Goal: Complete application form: Complete application form

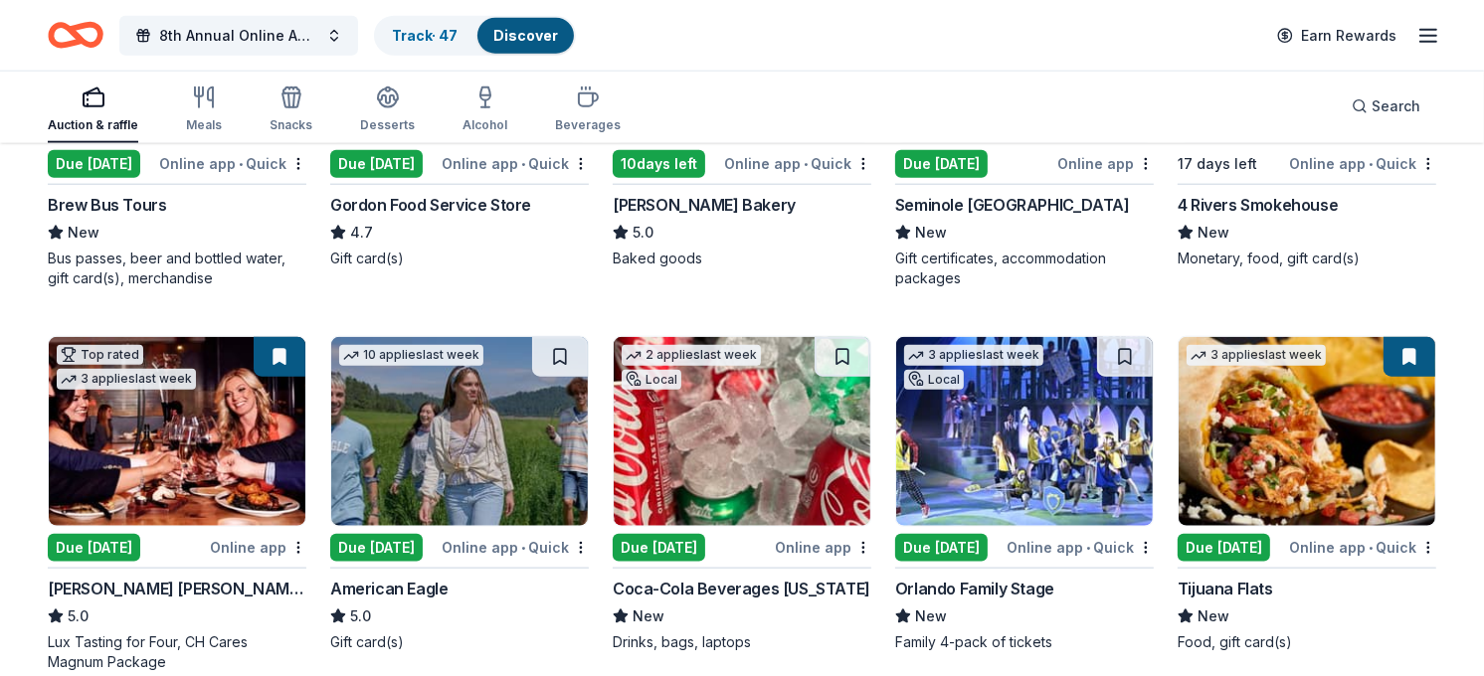
scroll to position [1977, 0]
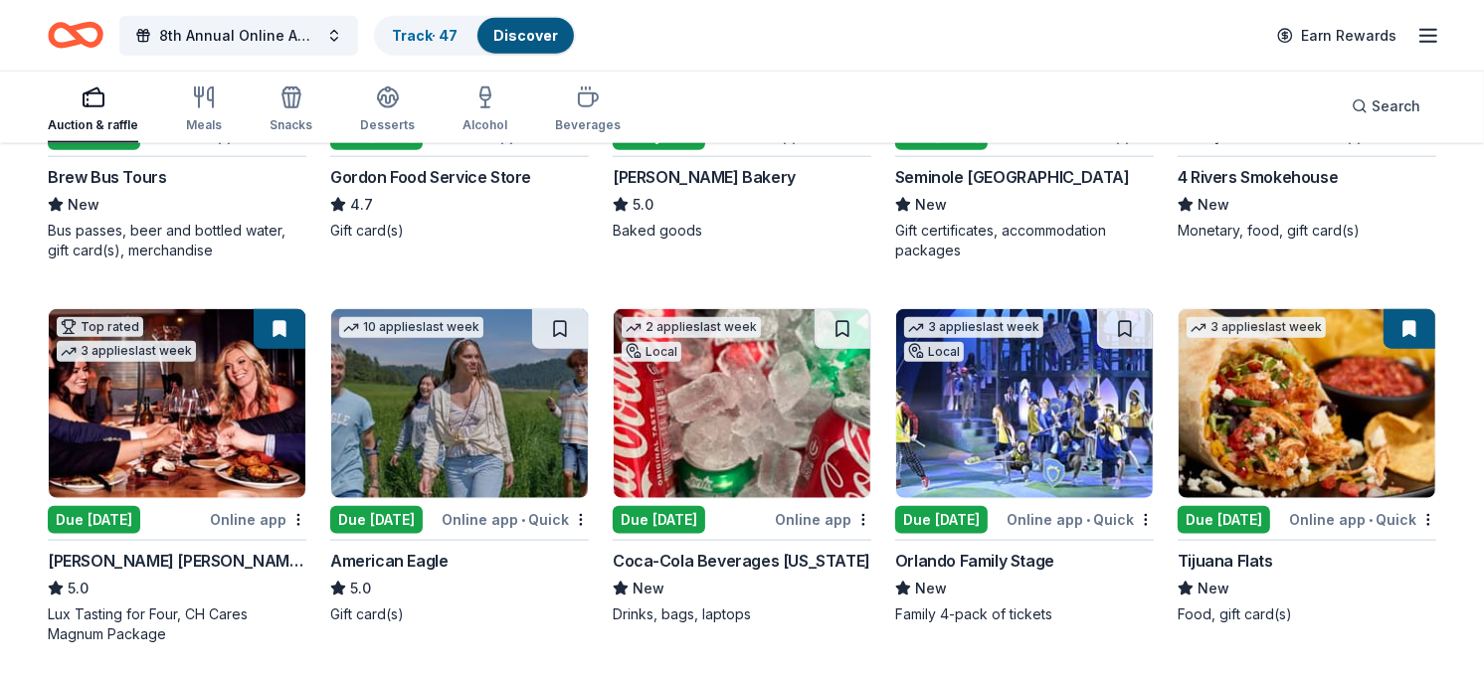
click at [740, 378] on img at bounding box center [742, 403] width 257 height 189
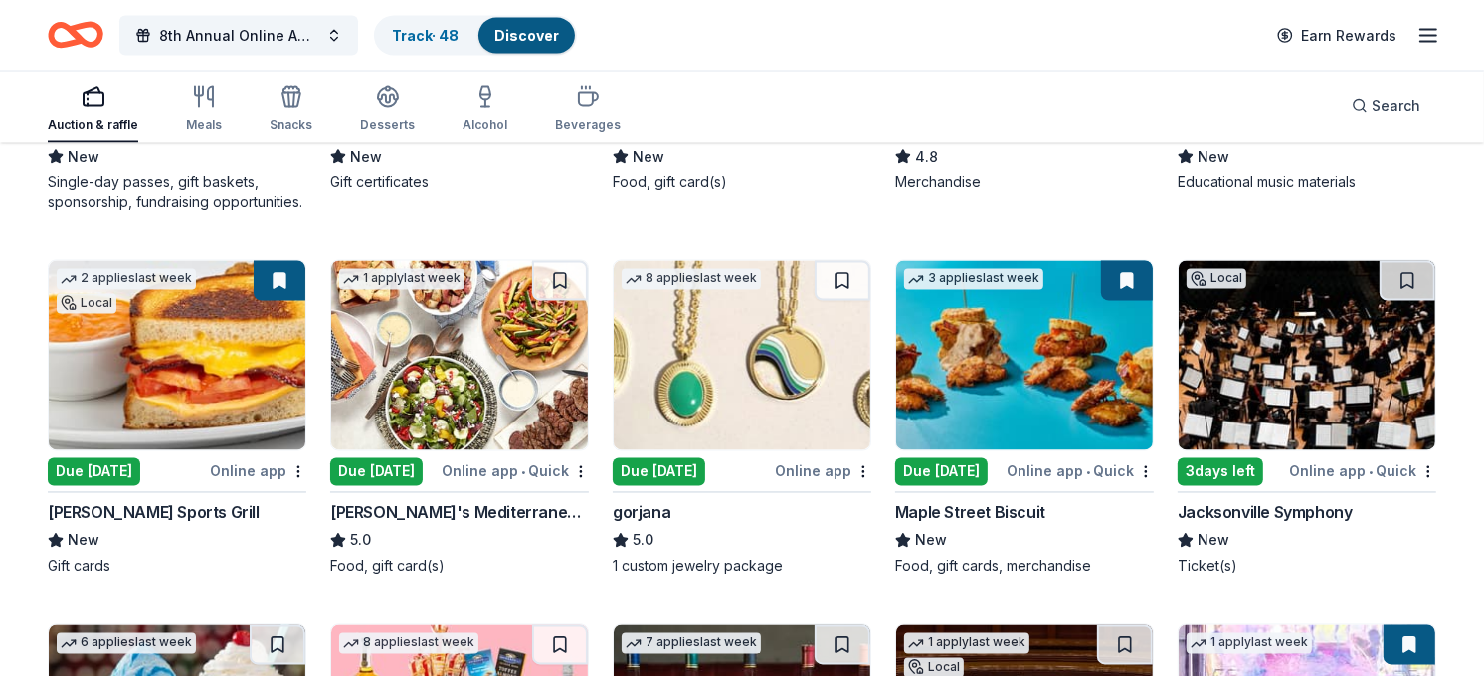
scroll to position [3180, 0]
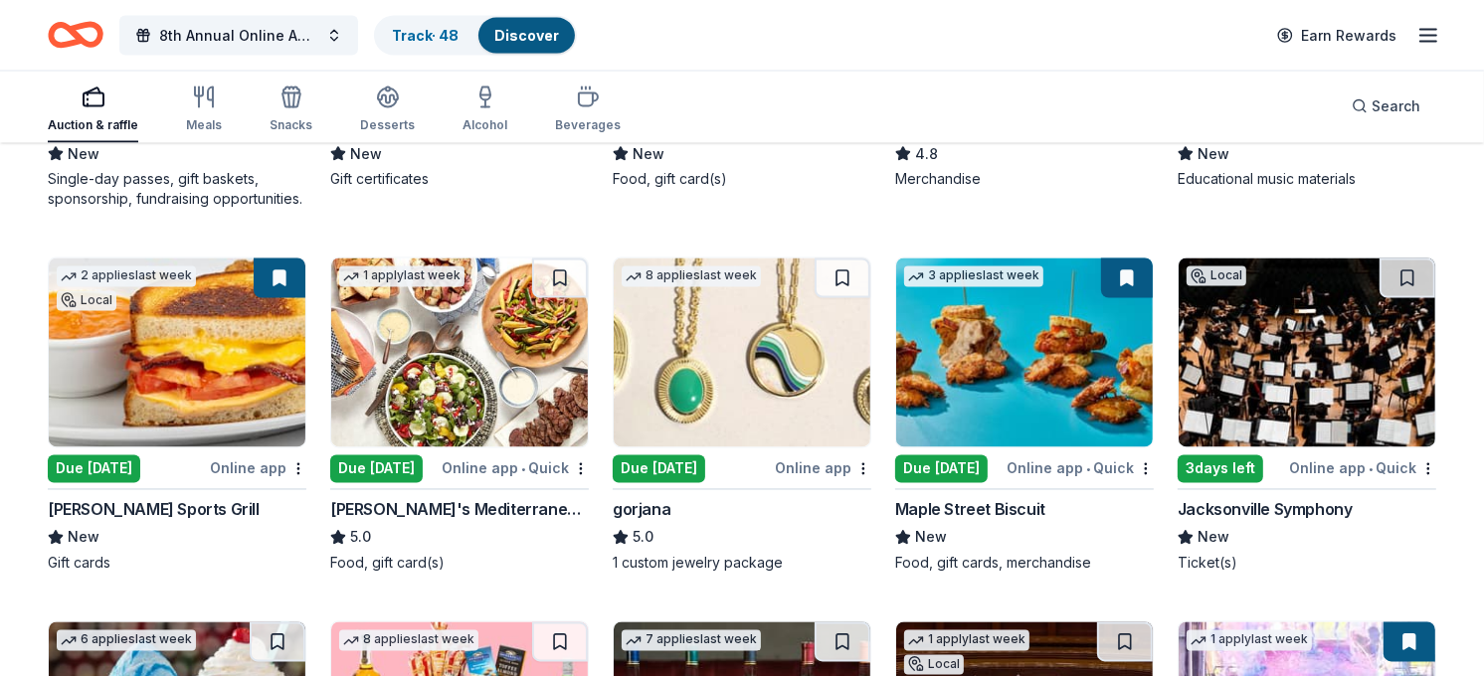
click at [412, 507] on div "Taziki's Mediterranean Cafe" at bounding box center [459, 510] width 259 height 24
click at [720, 344] on img at bounding box center [742, 353] width 257 height 189
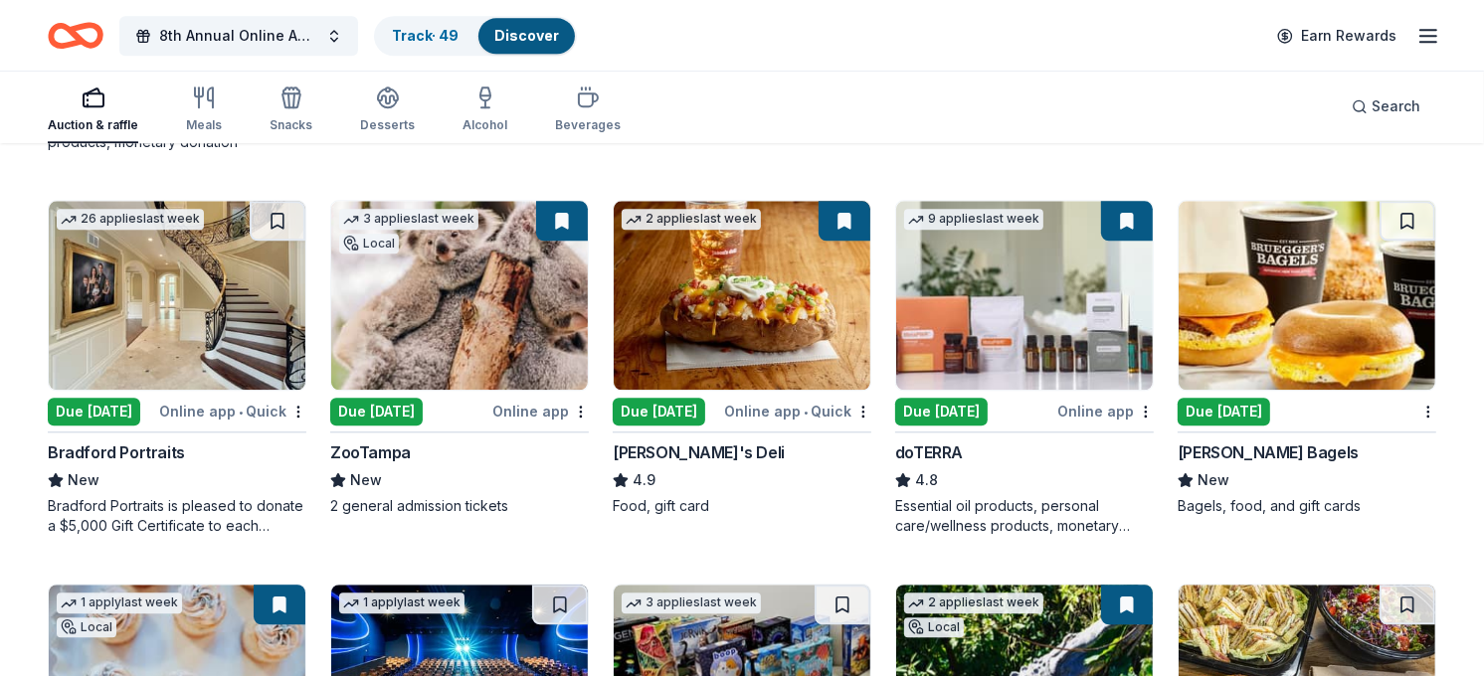
scroll to position [4374, 0]
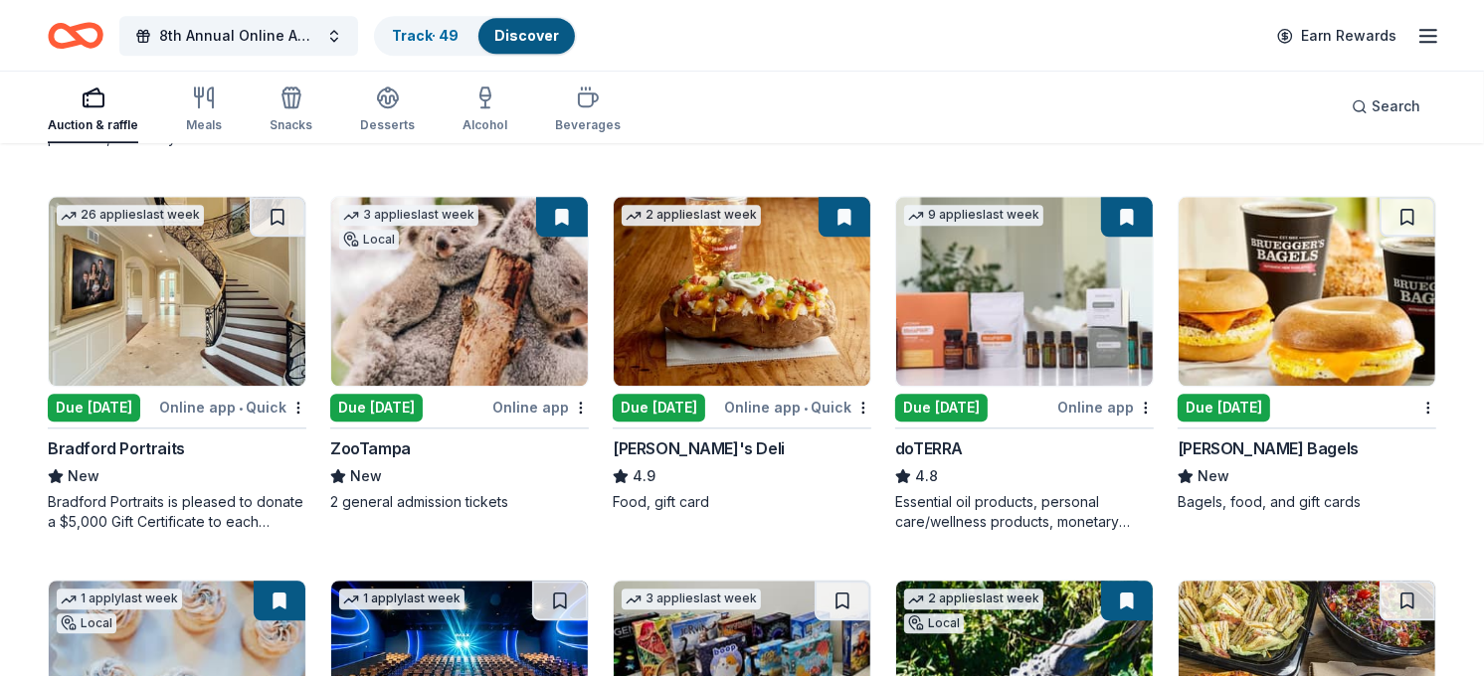
click at [165, 501] on div "Bradford Portraits is pleased to donate a $5,000 Gift Certificate to each aucti…" at bounding box center [177, 512] width 259 height 40
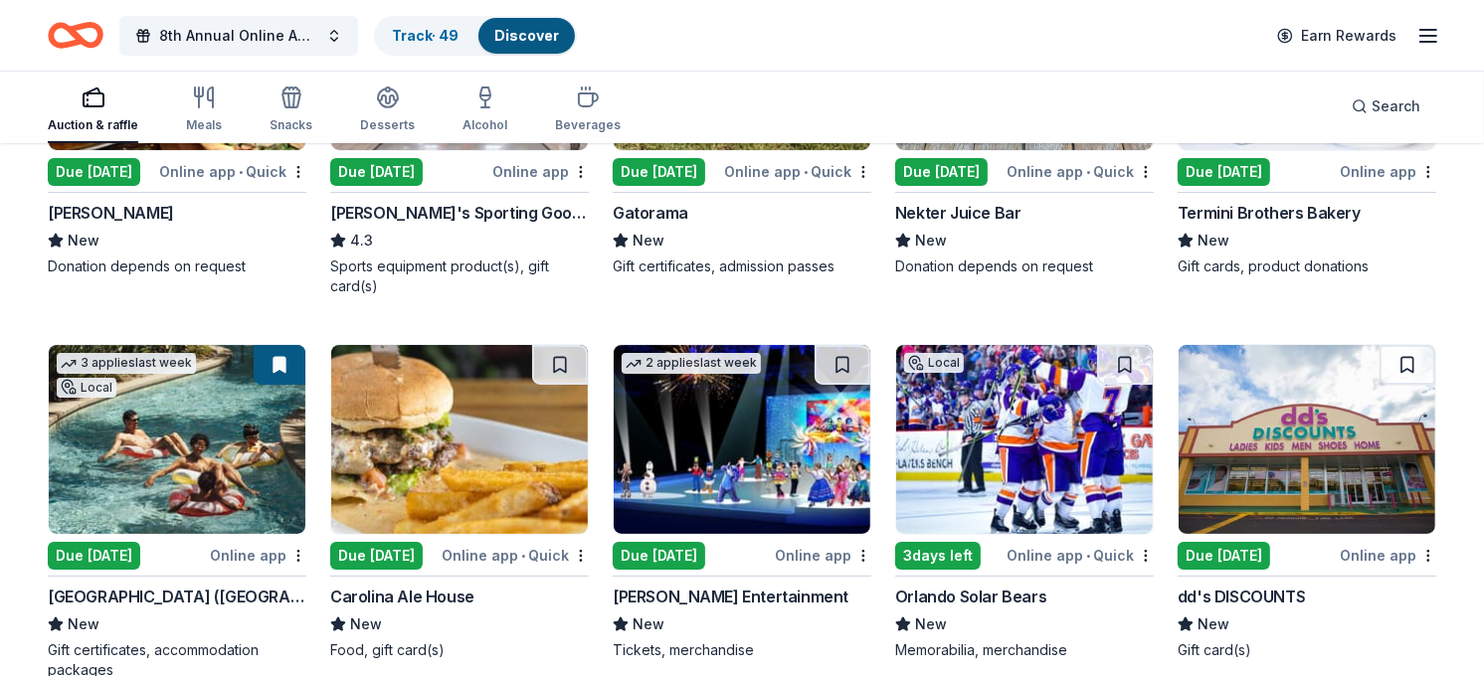
scroll to position [6894, 0]
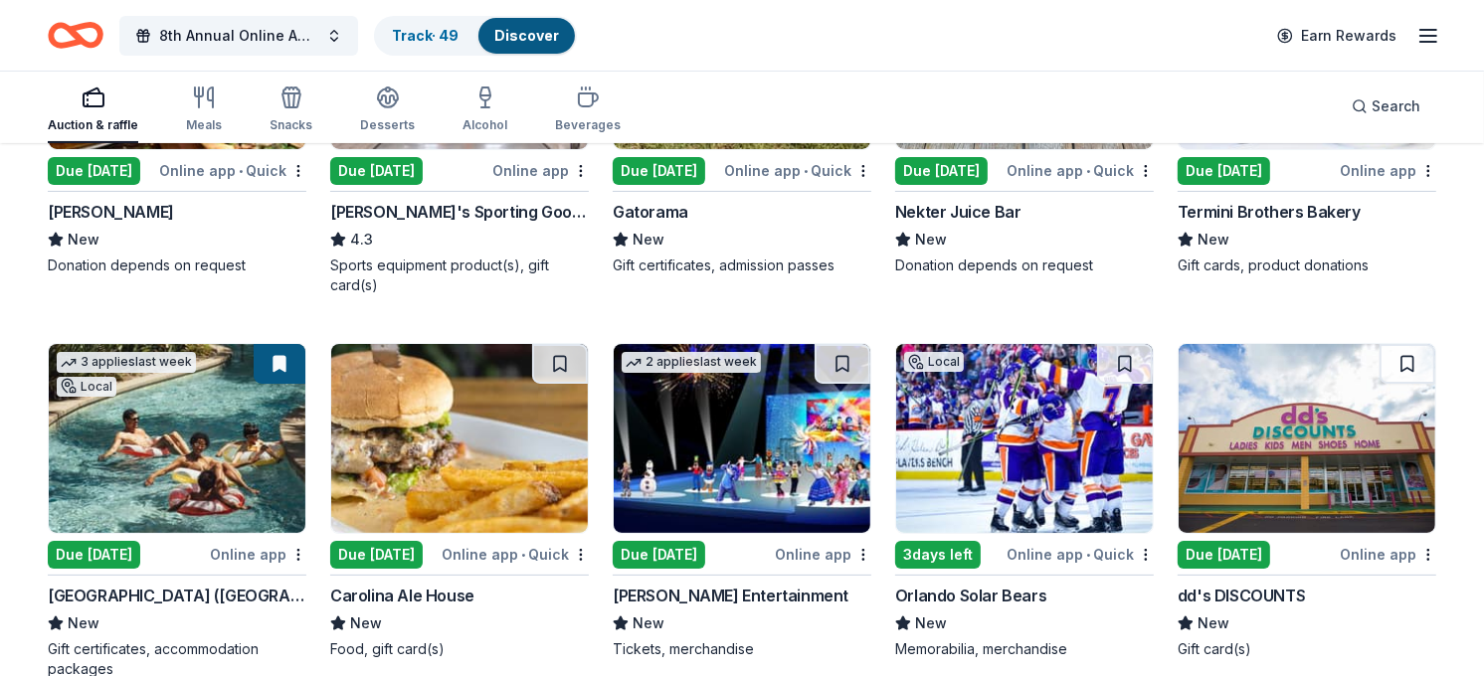
click at [679, 592] on div "[PERSON_NAME] Entertainment" at bounding box center [731, 596] width 236 height 24
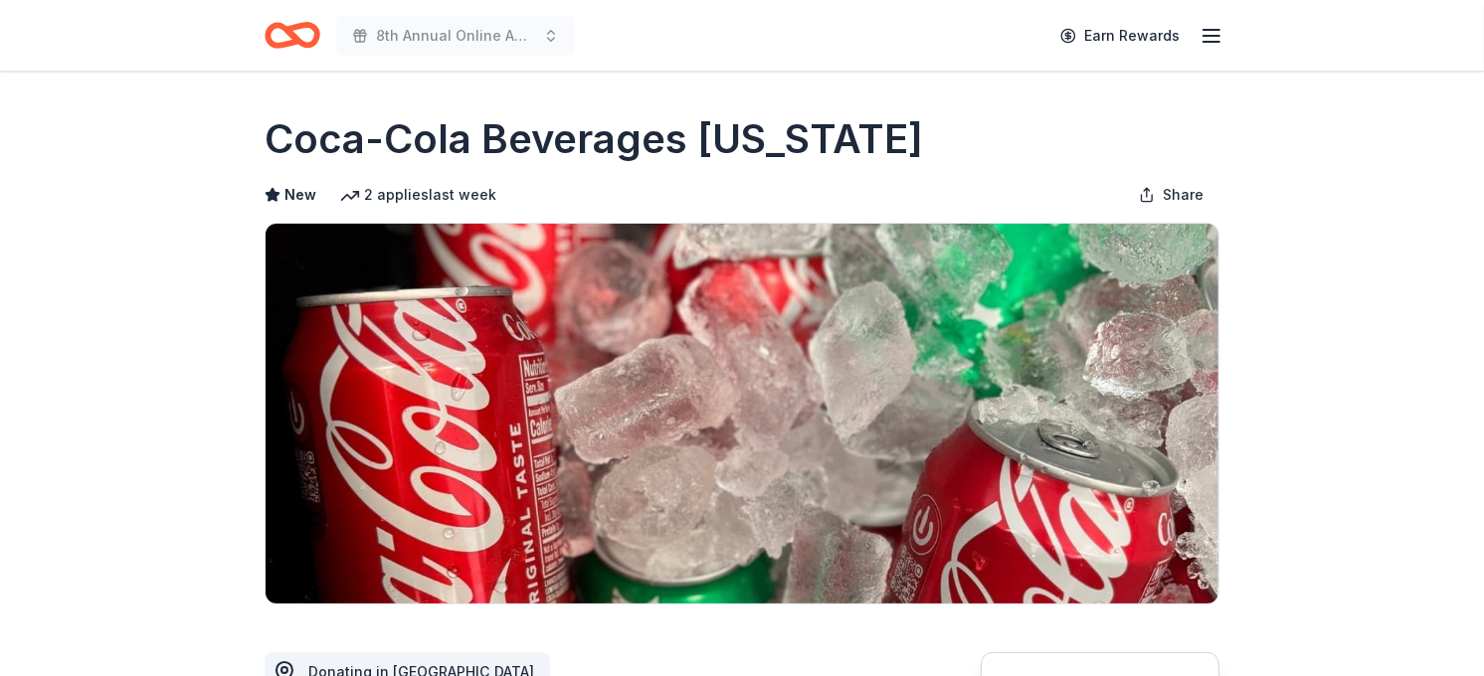
drag, startPoint x: 1483, startPoint y: 107, endPoint x: 1482, endPoint y: 144, distance: 36.8
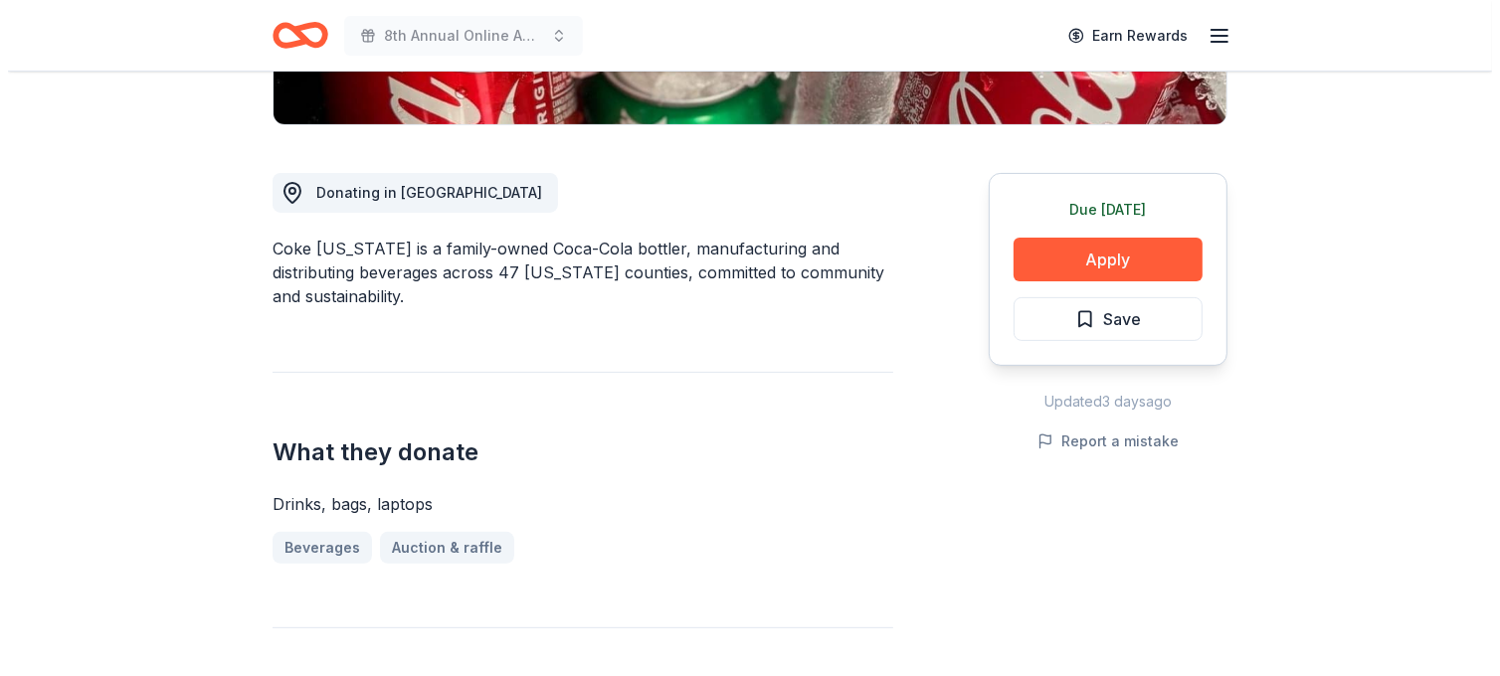
scroll to position [489, 0]
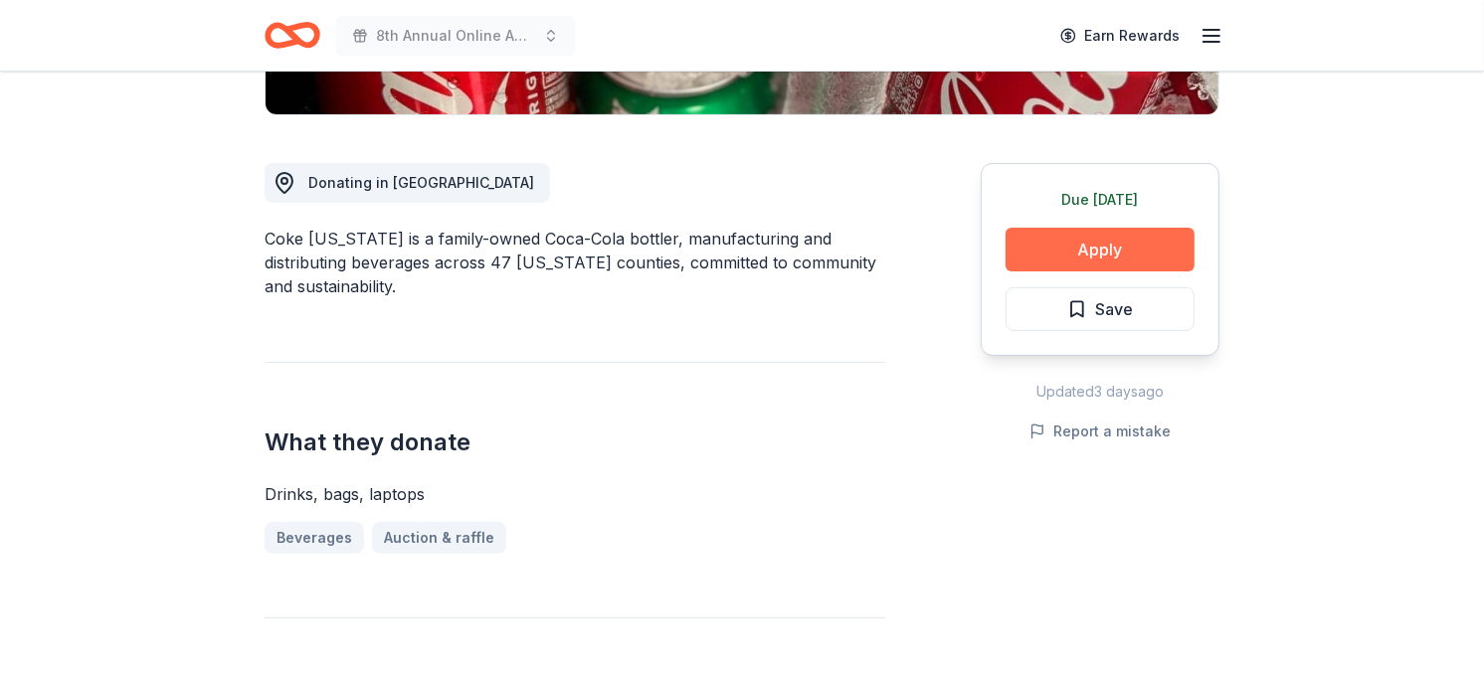
click at [1111, 244] on button "Apply" at bounding box center [1100, 250] width 189 height 44
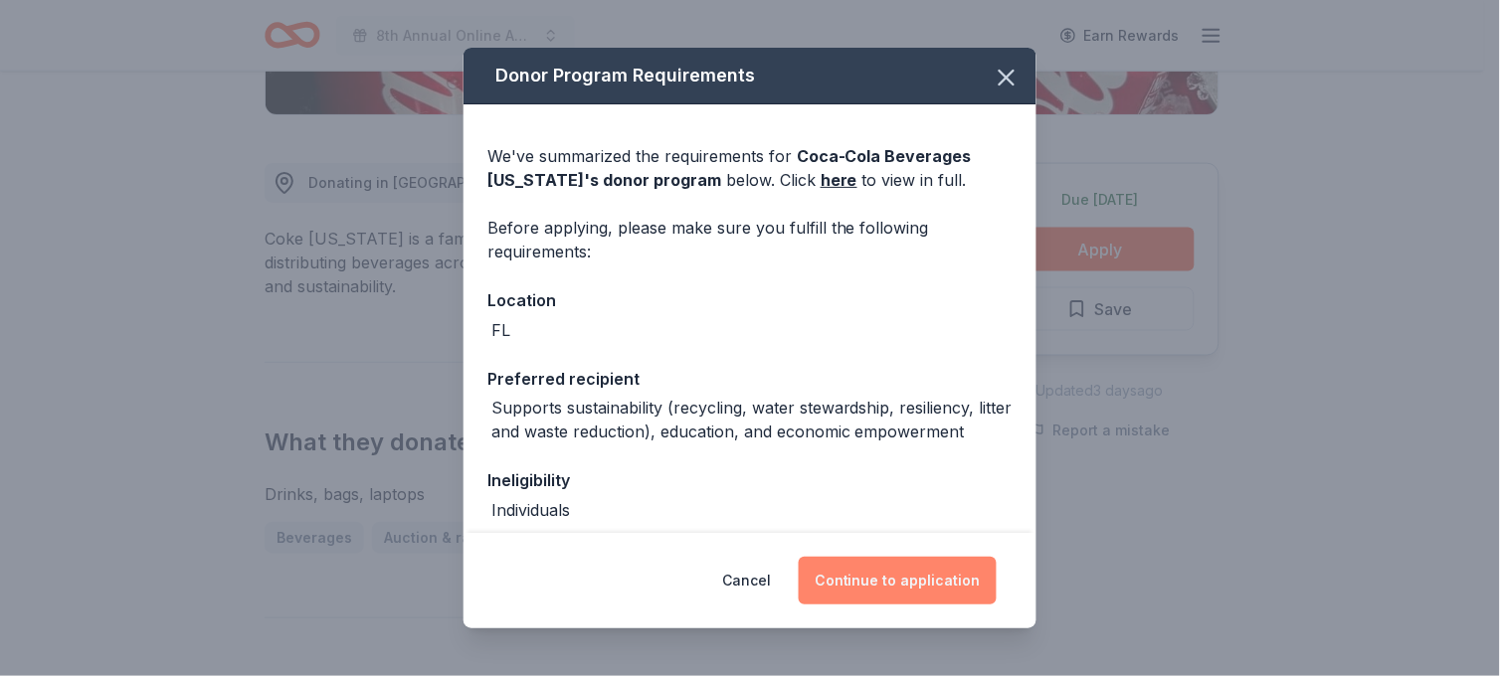
click at [905, 582] on button "Continue to application" at bounding box center [898, 581] width 198 height 48
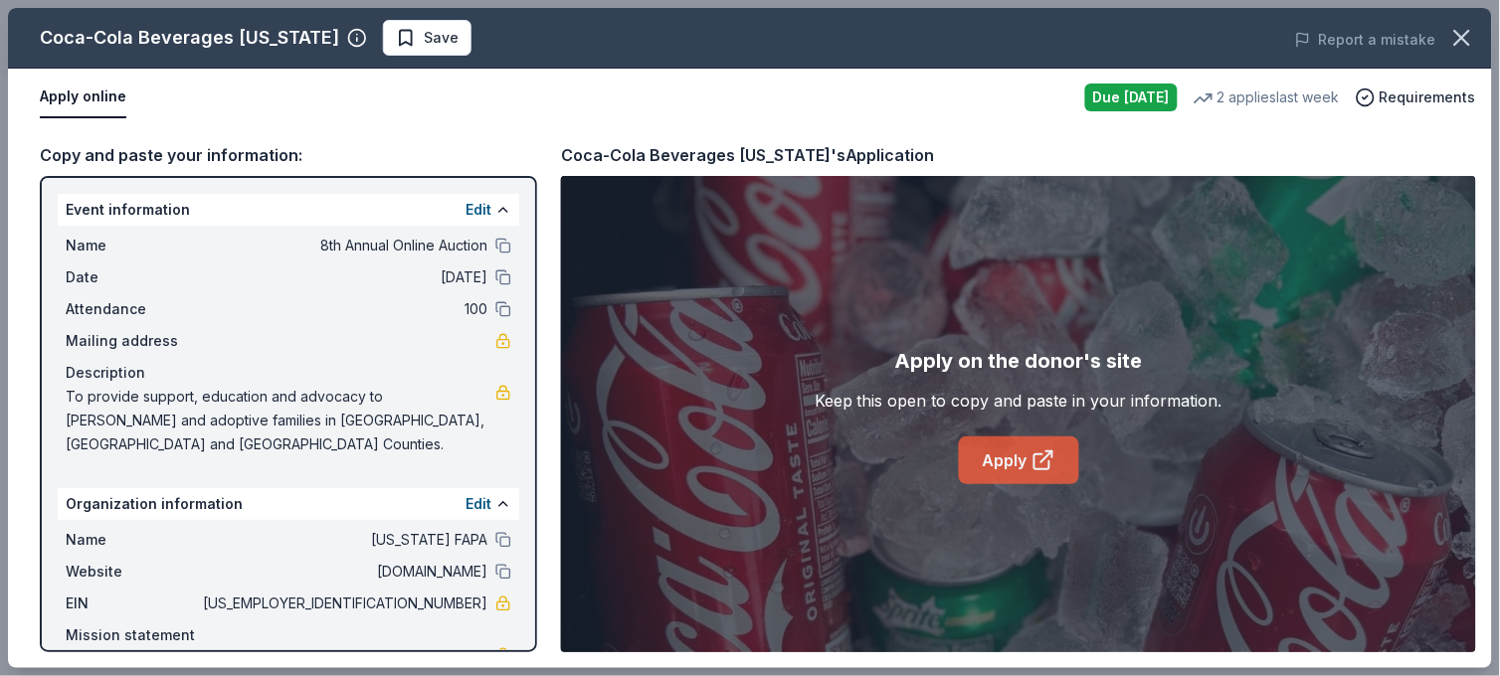
click at [1006, 466] on link "Apply" at bounding box center [1019, 461] width 120 height 48
click at [396, 41] on span "Save" at bounding box center [427, 38] width 63 height 24
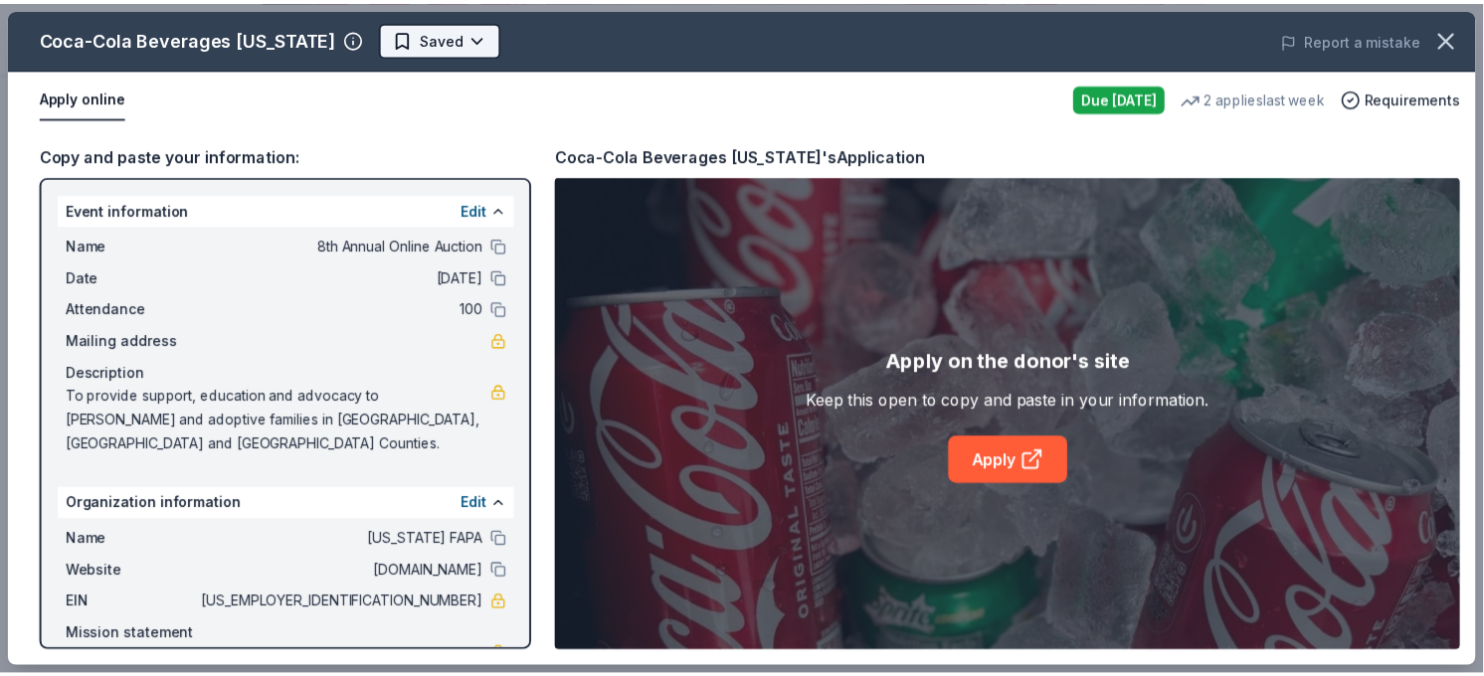
scroll to position [0, 0]
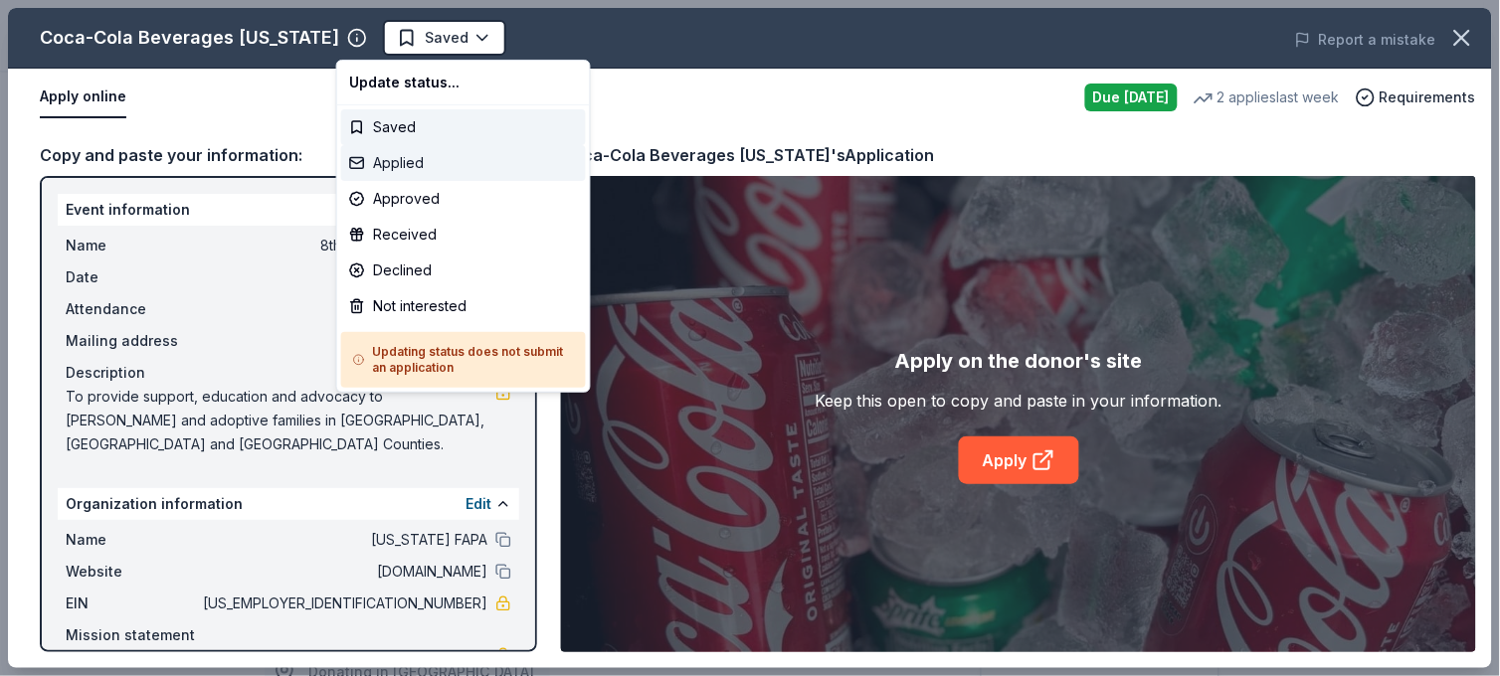
click at [399, 161] on div "Applied" at bounding box center [463, 163] width 245 height 36
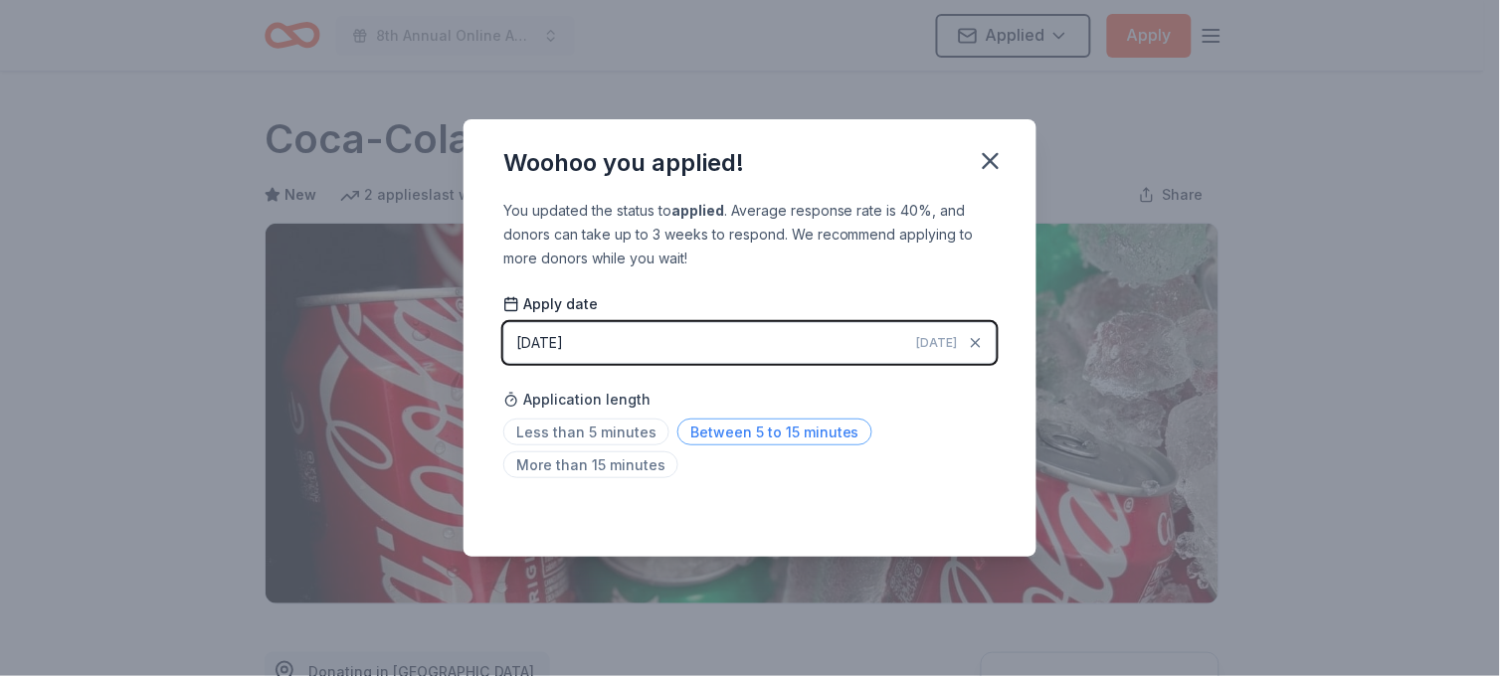
click at [729, 429] on span "Between 5 to 15 minutes" at bounding box center [774, 432] width 195 height 27
click at [990, 160] on icon "button" at bounding box center [991, 161] width 14 height 14
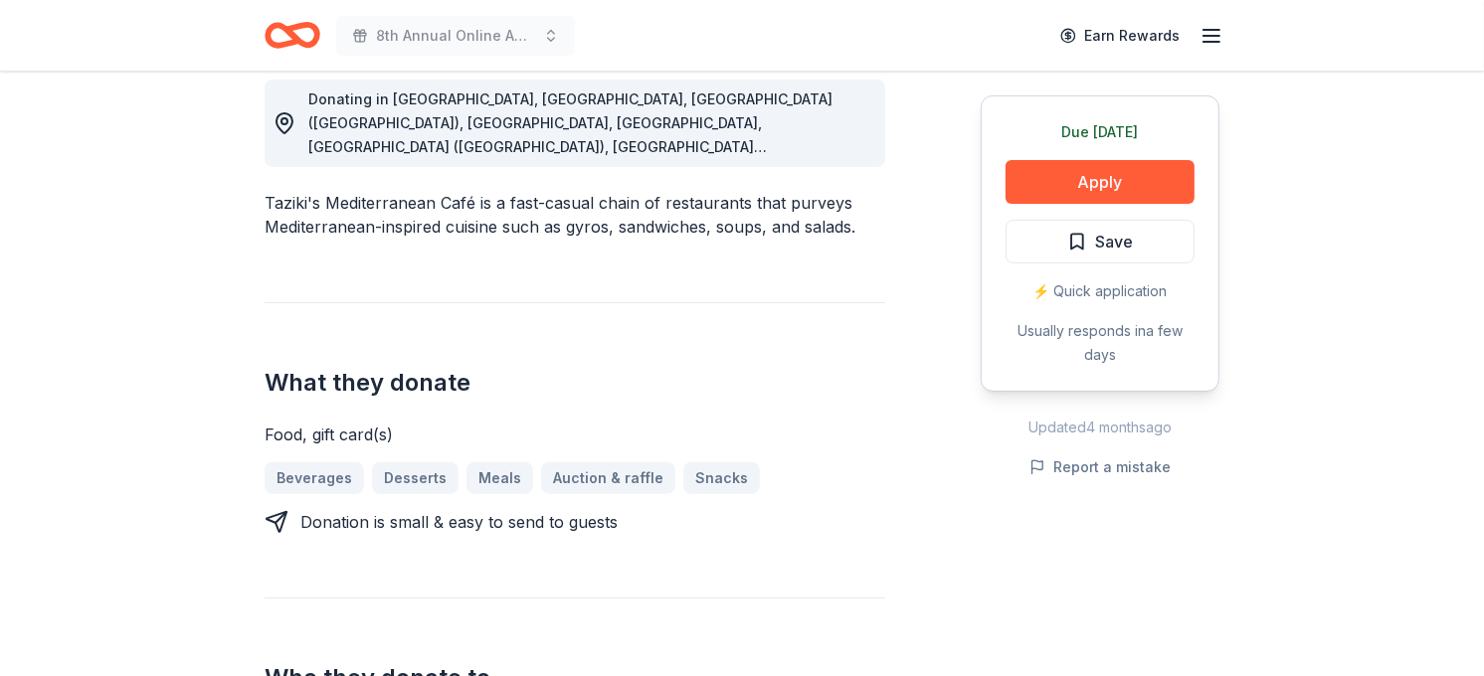
scroll to position [583, 0]
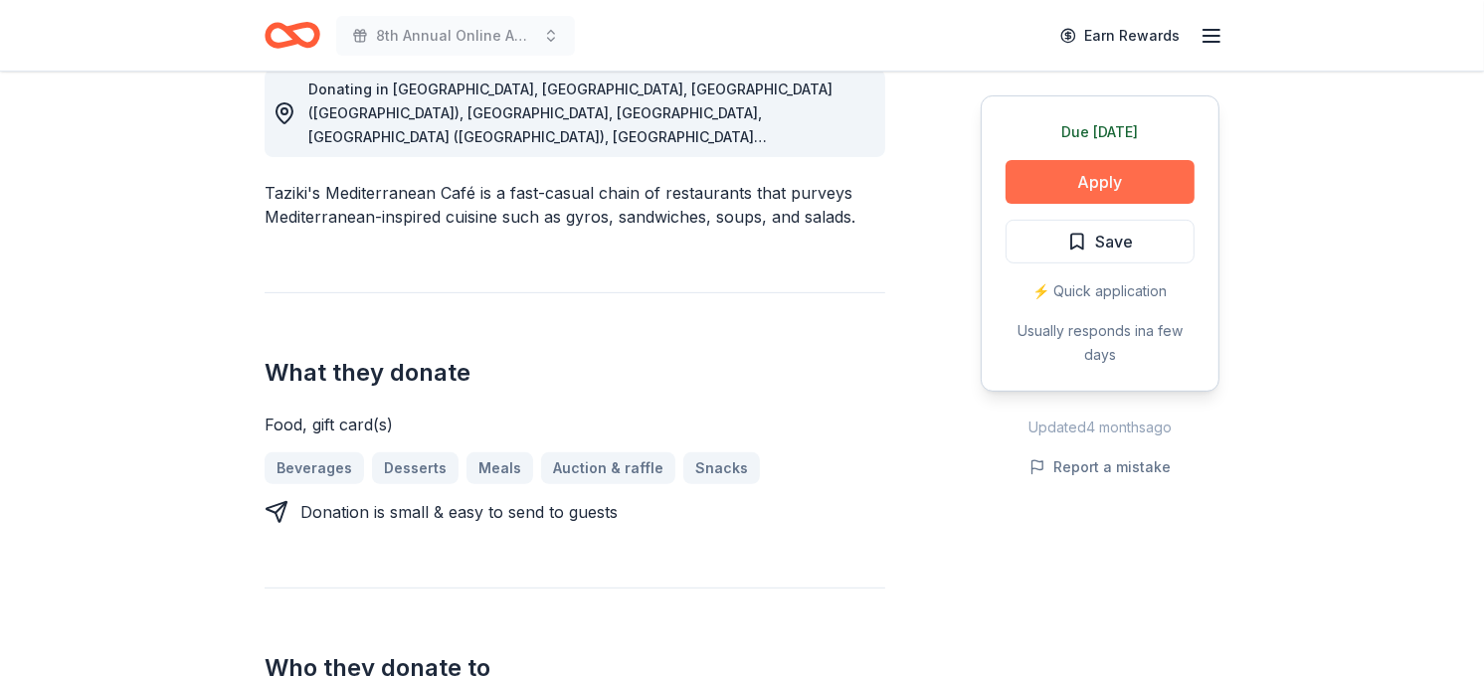
click at [1129, 170] on button "Apply" at bounding box center [1100, 182] width 189 height 44
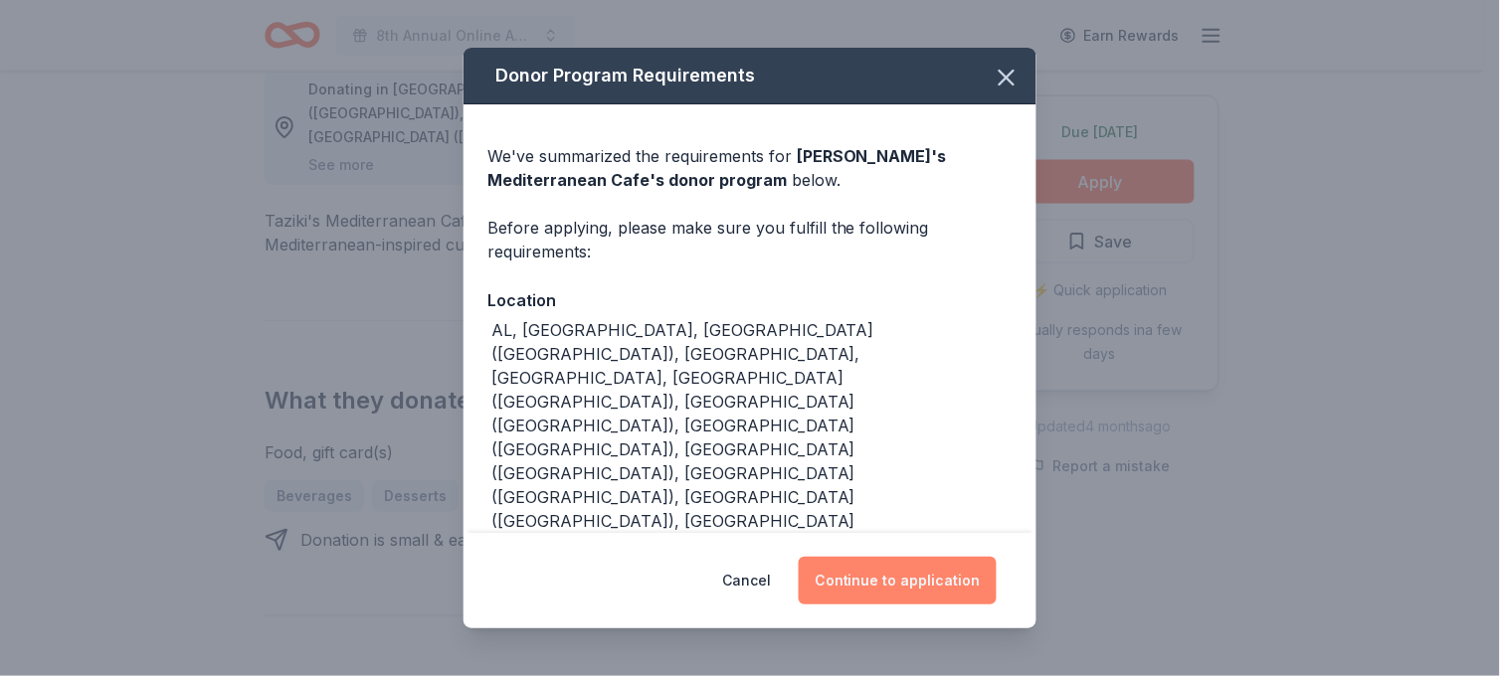
click at [891, 581] on button "Continue to application" at bounding box center [898, 581] width 198 height 48
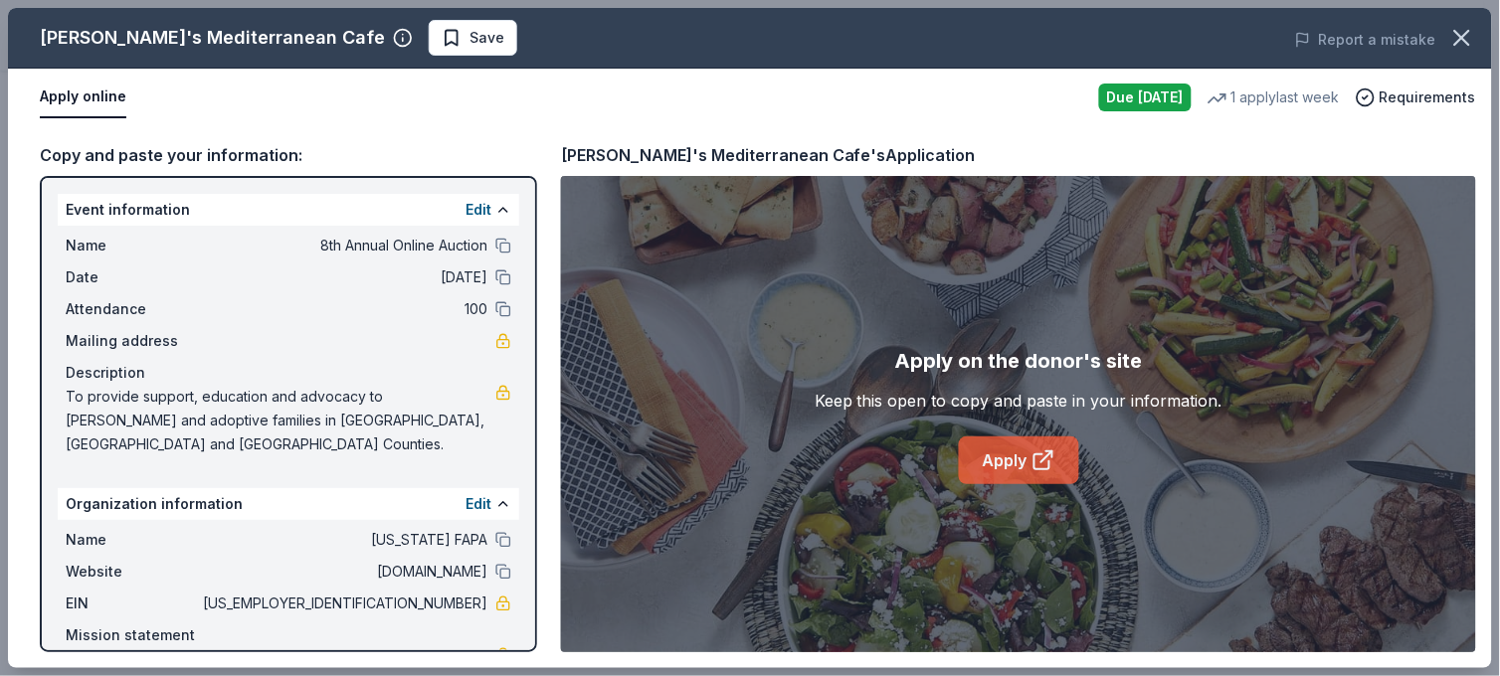
click at [1012, 446] on link "Apply" at bounding box center [1019, 461] width 120 height 48
click at [1464, 45] on icon "button" at bounding box center [1462, 38] width 28 height 28
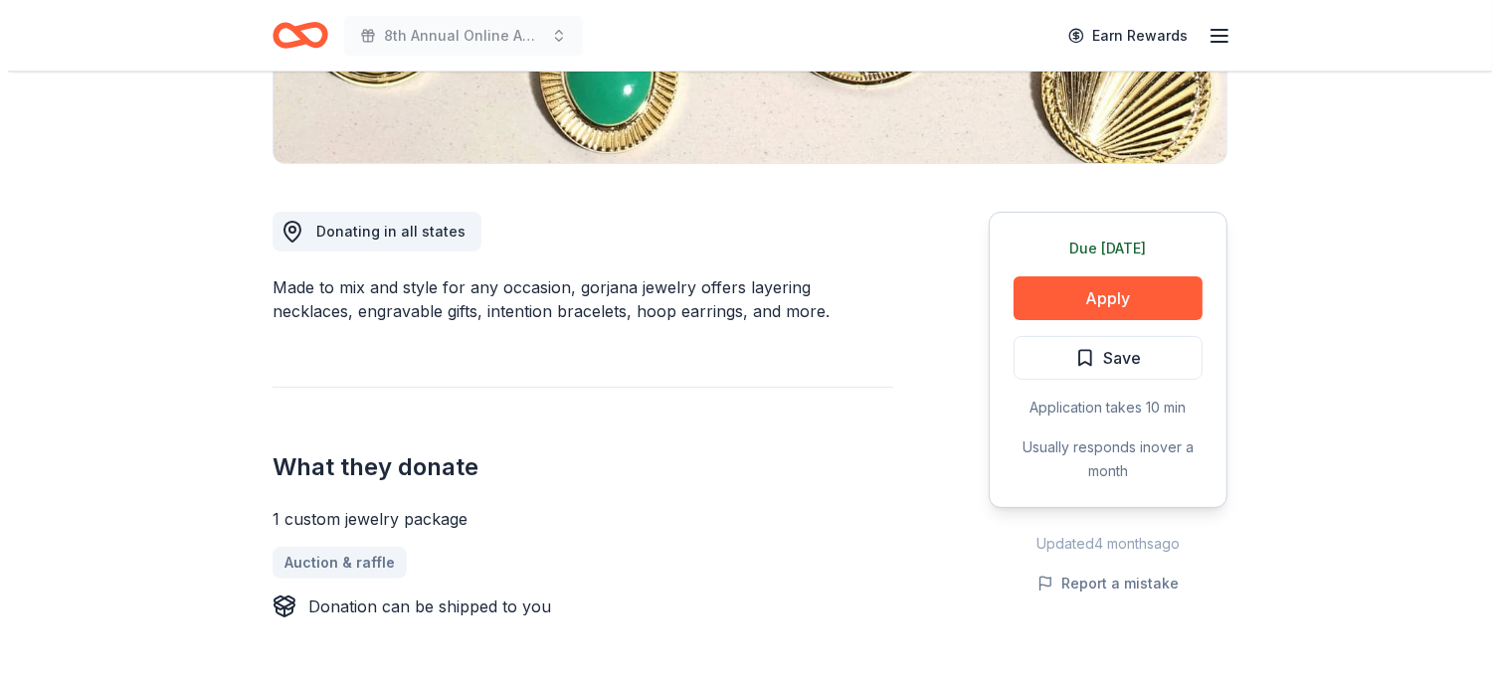
scroll to position [446, 0]
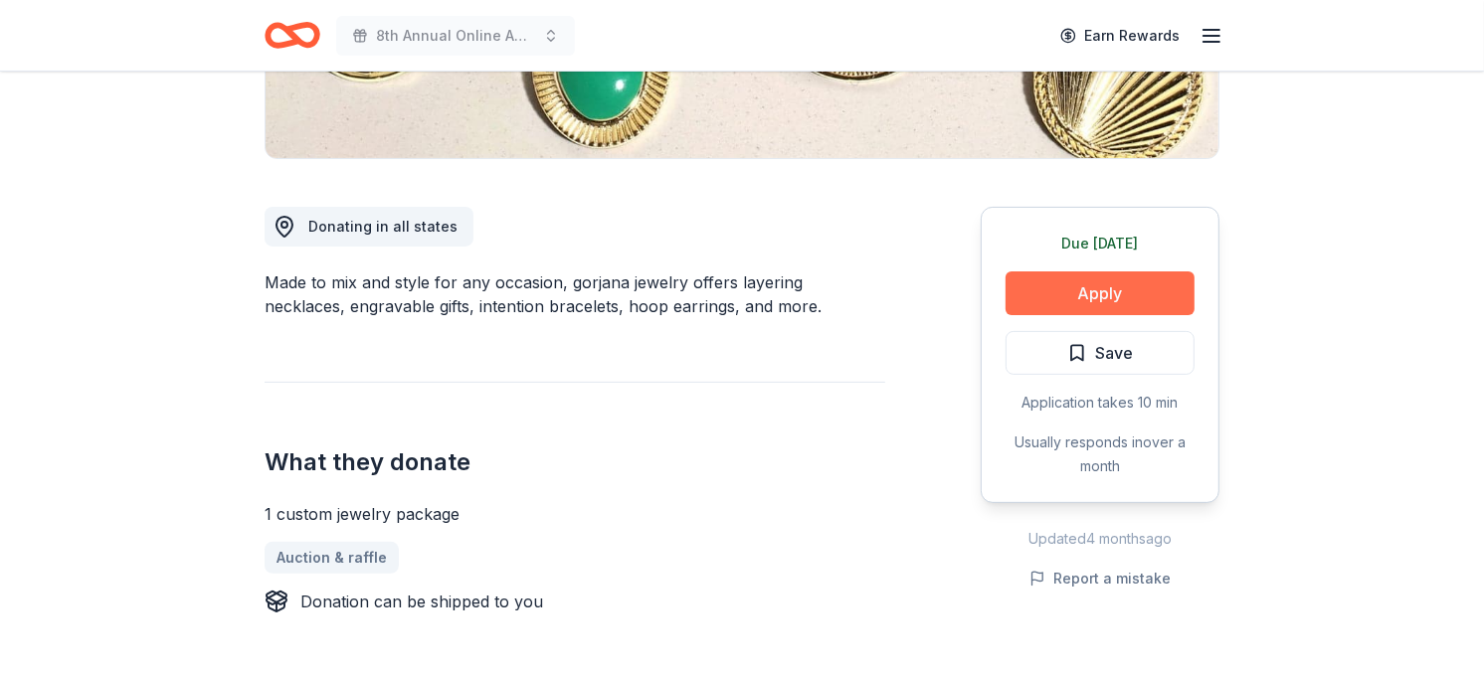
click at [1104, 289] on button "Apply" at bounding box center [1100, 294] width 189 height 44
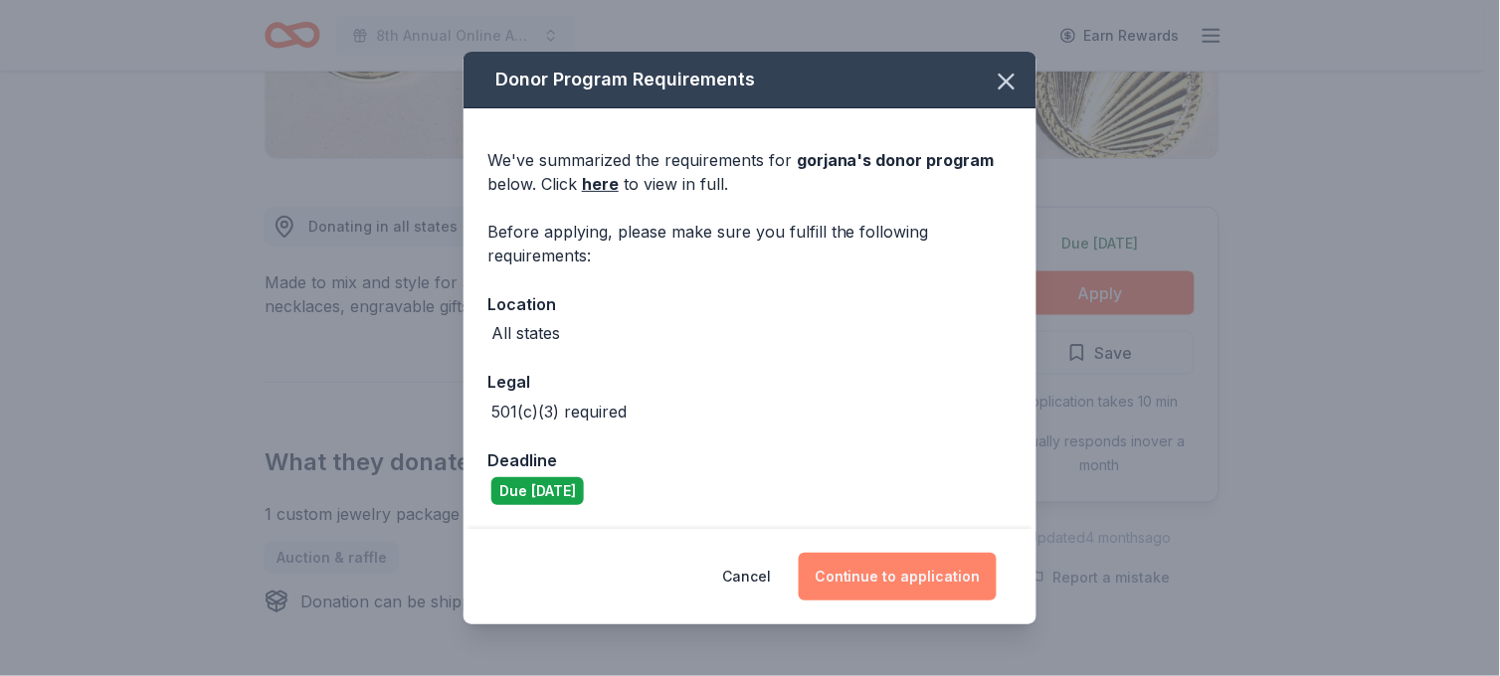
click at [899, 573] on button "Continue to application" at bounding box center [898, 577] width 198 height 48
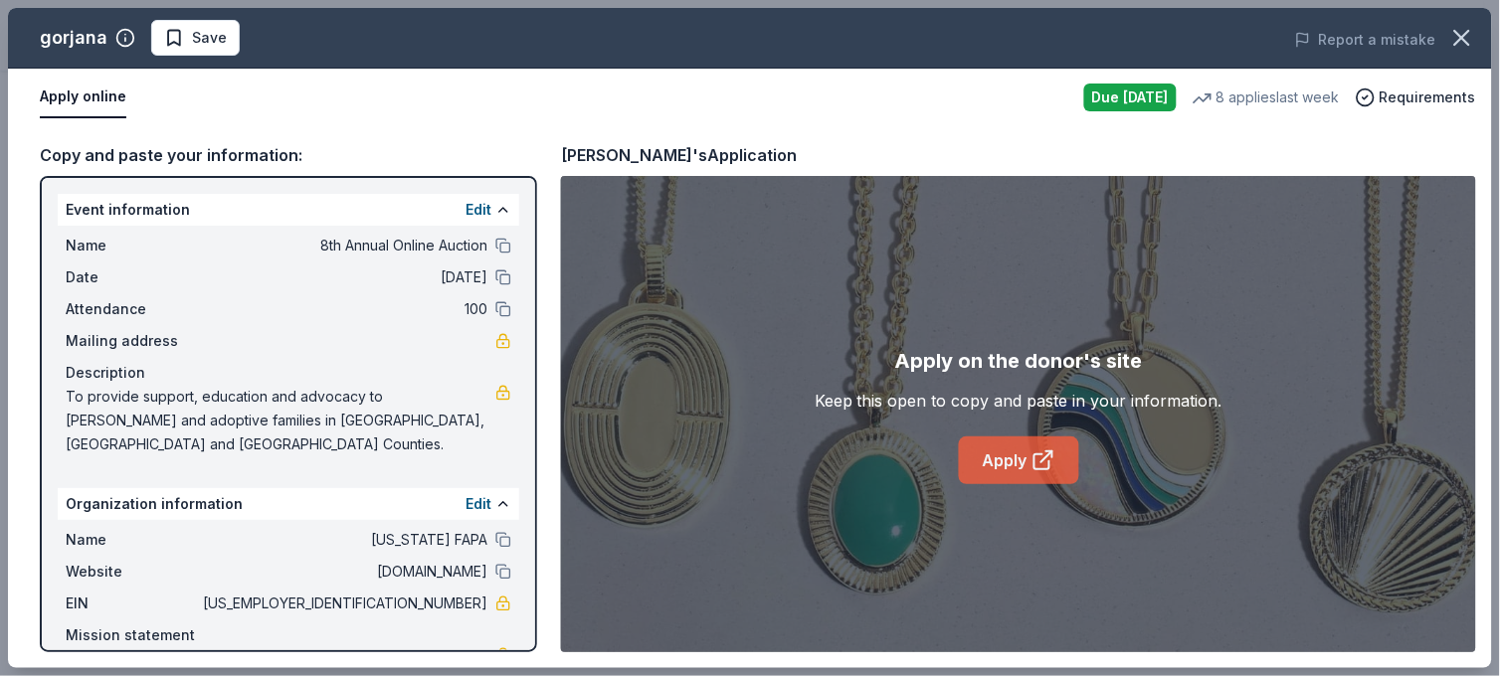
click at [1029, 464] on link "Apply" at bounding box center [1019, 461] width 120 height 48
click at [192, 42] on span "Save" at bounding box center [209, 38] width 35 height 24
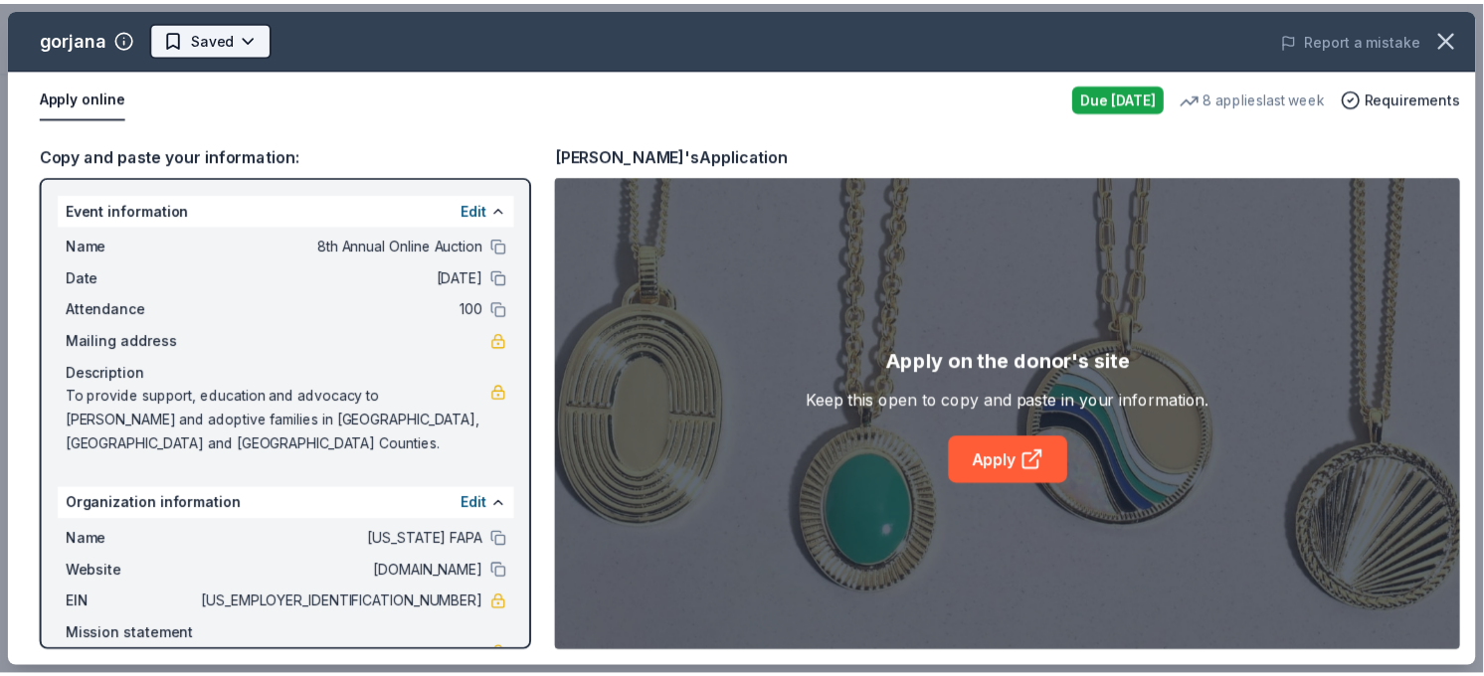
scroll to position [0, 0]
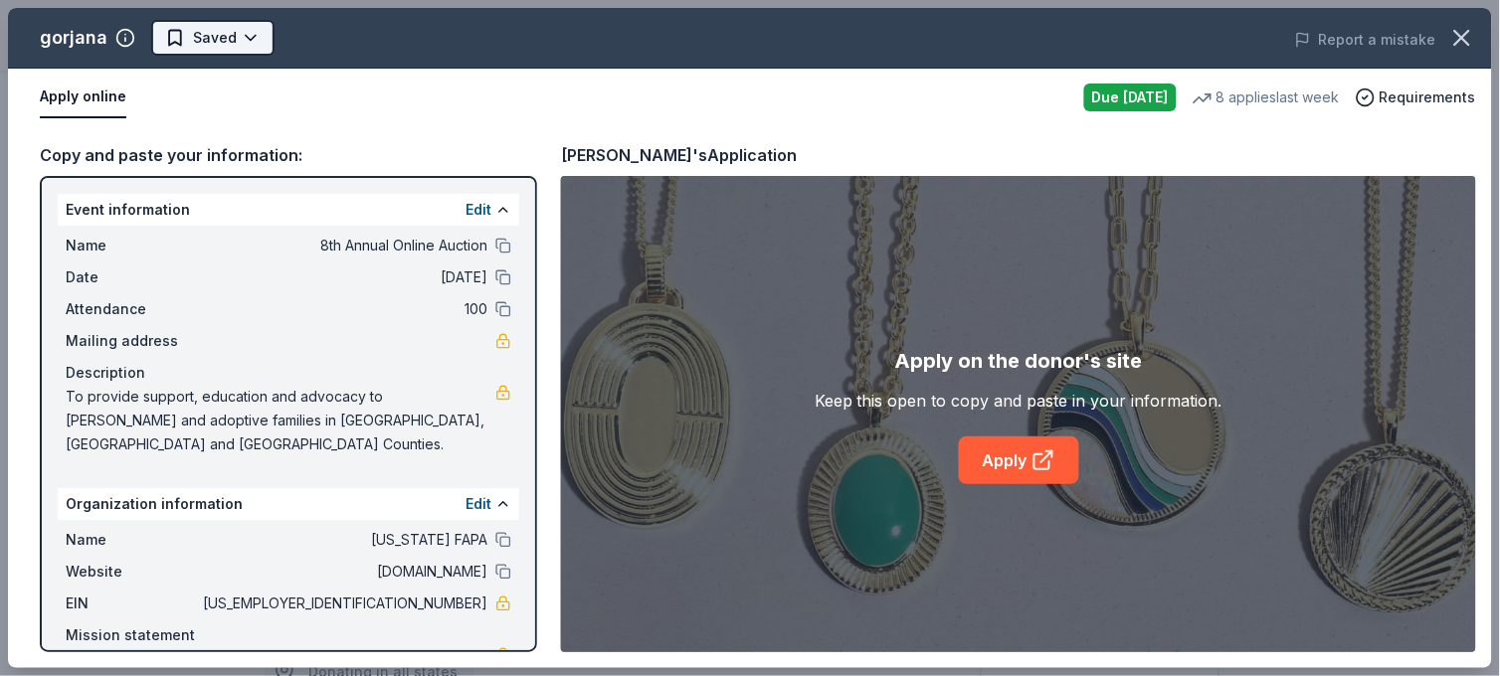
click at [243, 35] on html "8th Annual Online Auction Earn Rewards Due tomorrow Share gorjana 5.0 • 7 revie…" at bounding box center [750, 338] width 1500 height 676
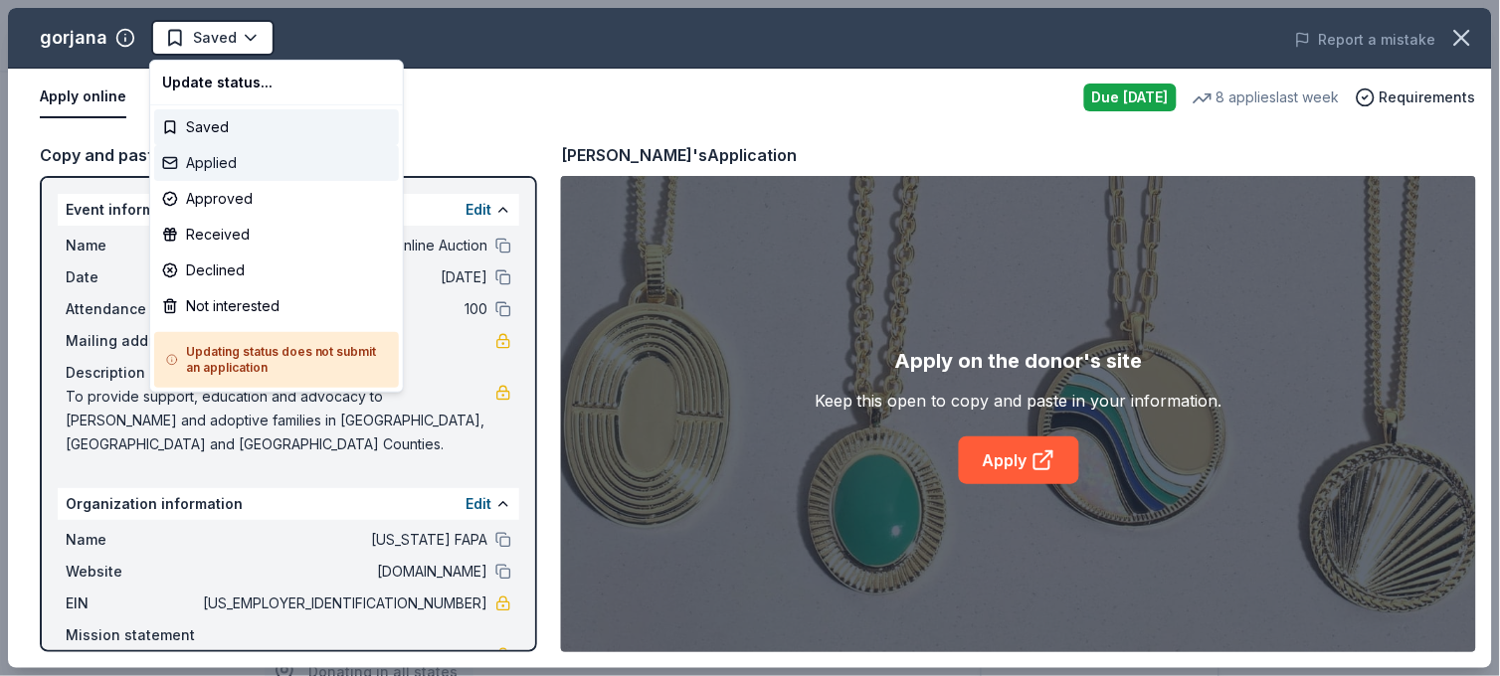
click at [216, 164] on div "Applied" at bounding box center [276, 163] width 245 height 36
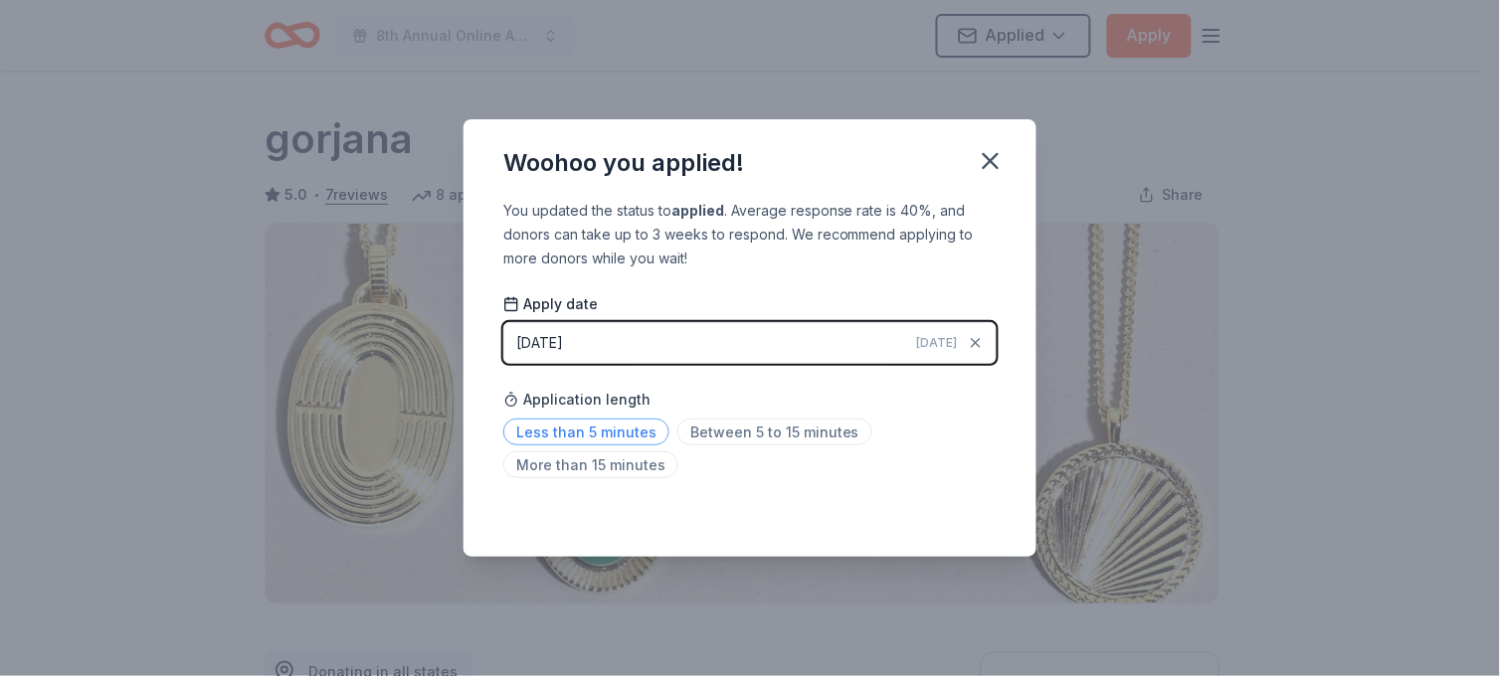
click at [602, 436] on span "Less than 5 minutes" at bounding box center [586, 432] width 166 height 27
click at [993, 159] on icon "button" at bounding box center [991, 161] width 14 height 14
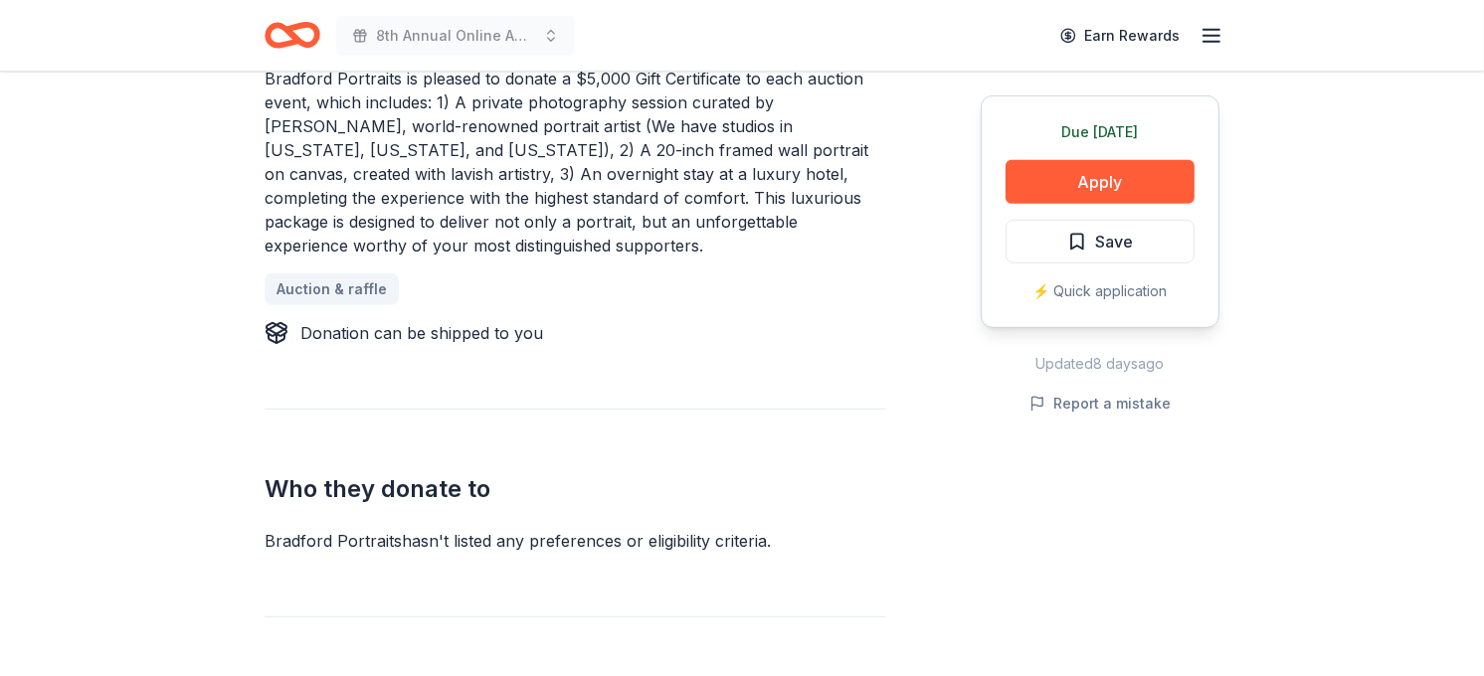
scroll to position [978, 0]
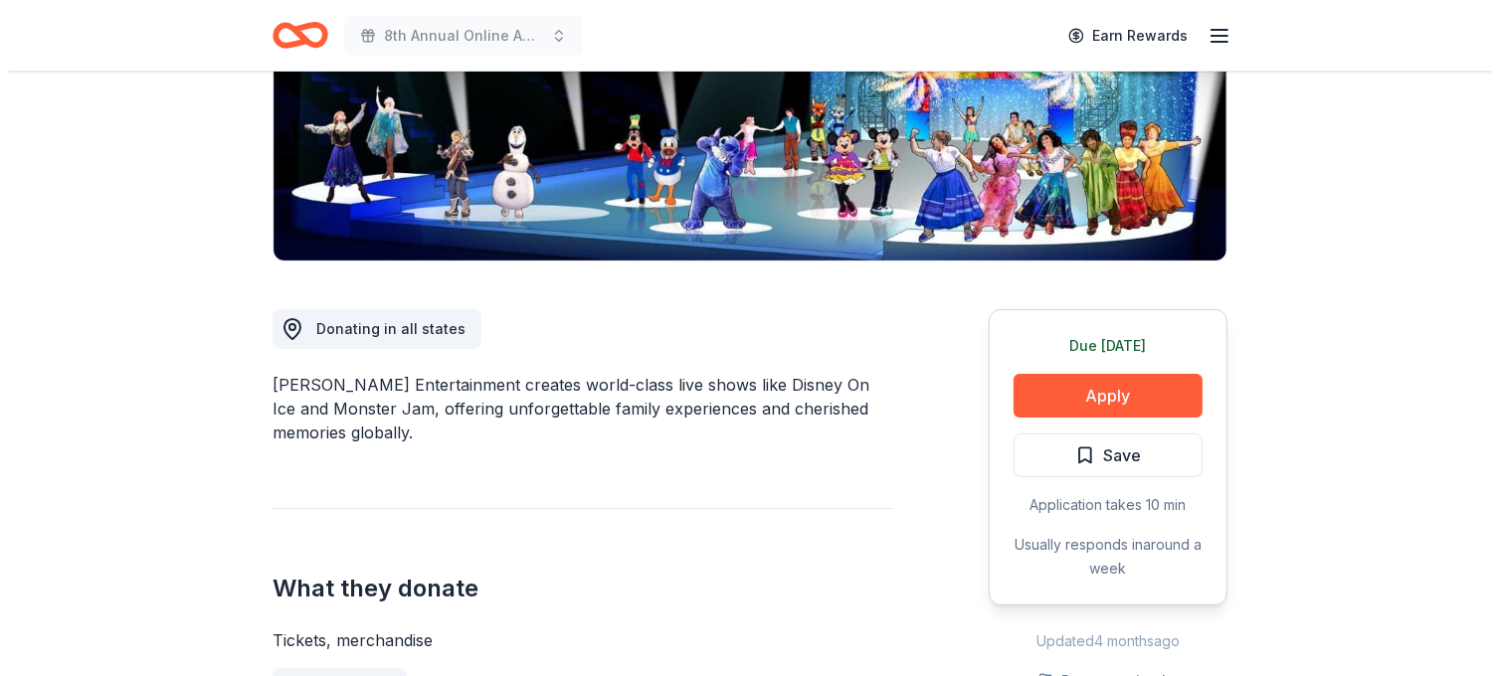
scroll to position [348, 0]
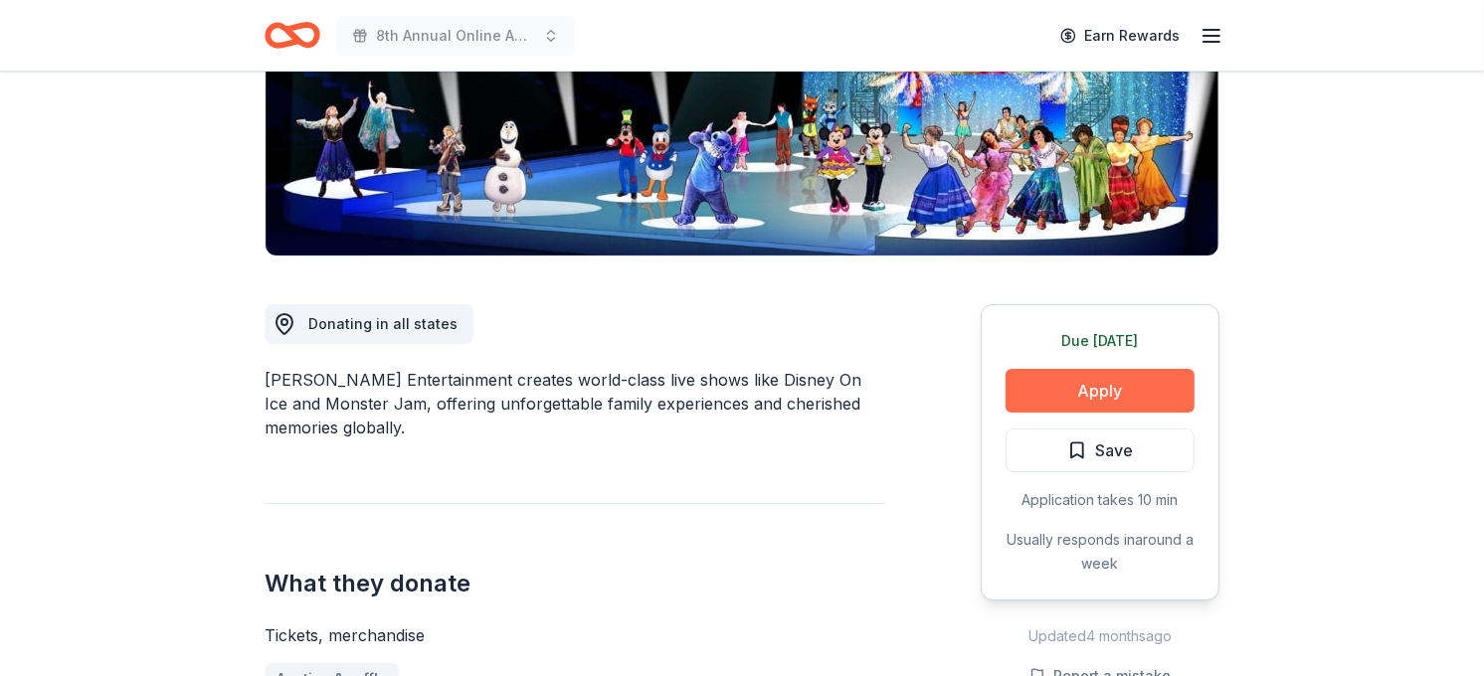
click at [1100, 391] on button "Apply" at bounding box center [1100, 391] width 189 height 44
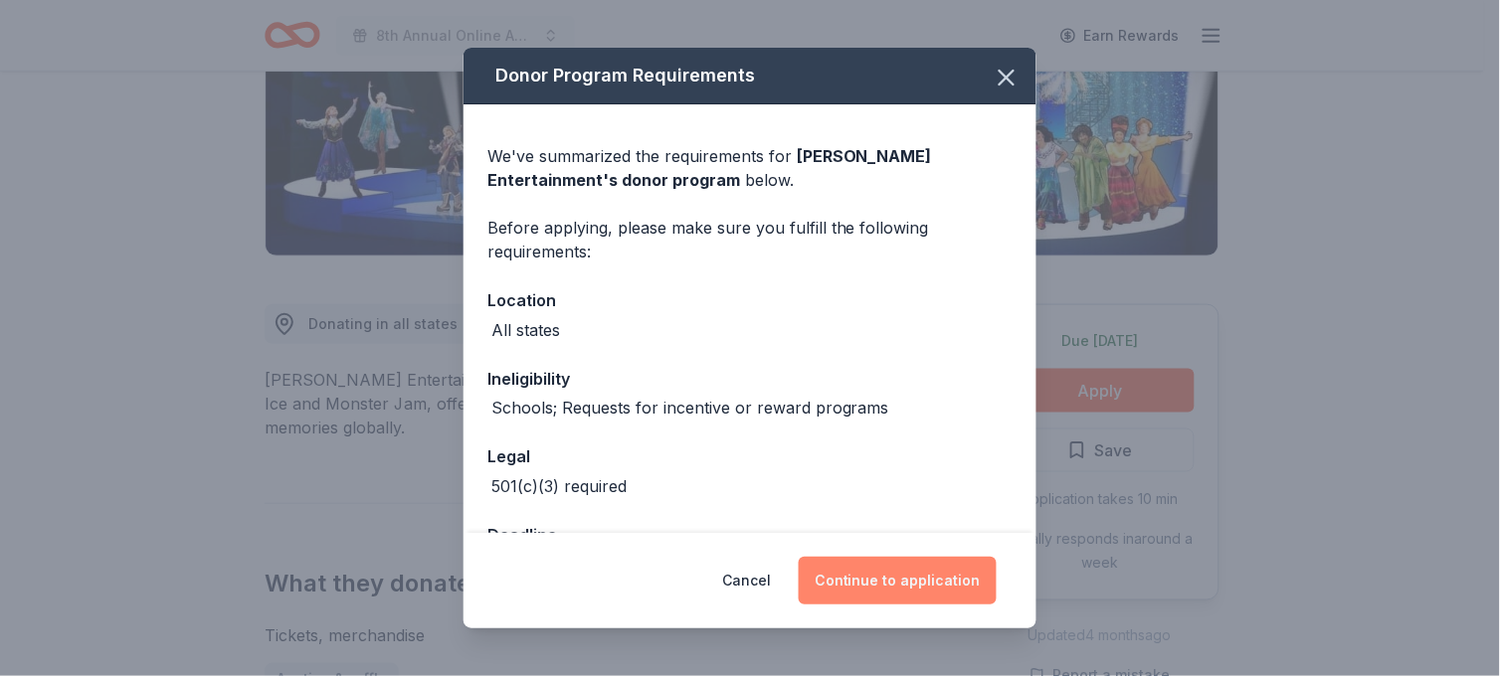
click at [871, 579] on button "Continue to application" at bounding box center [898, 581] width 198 height 48
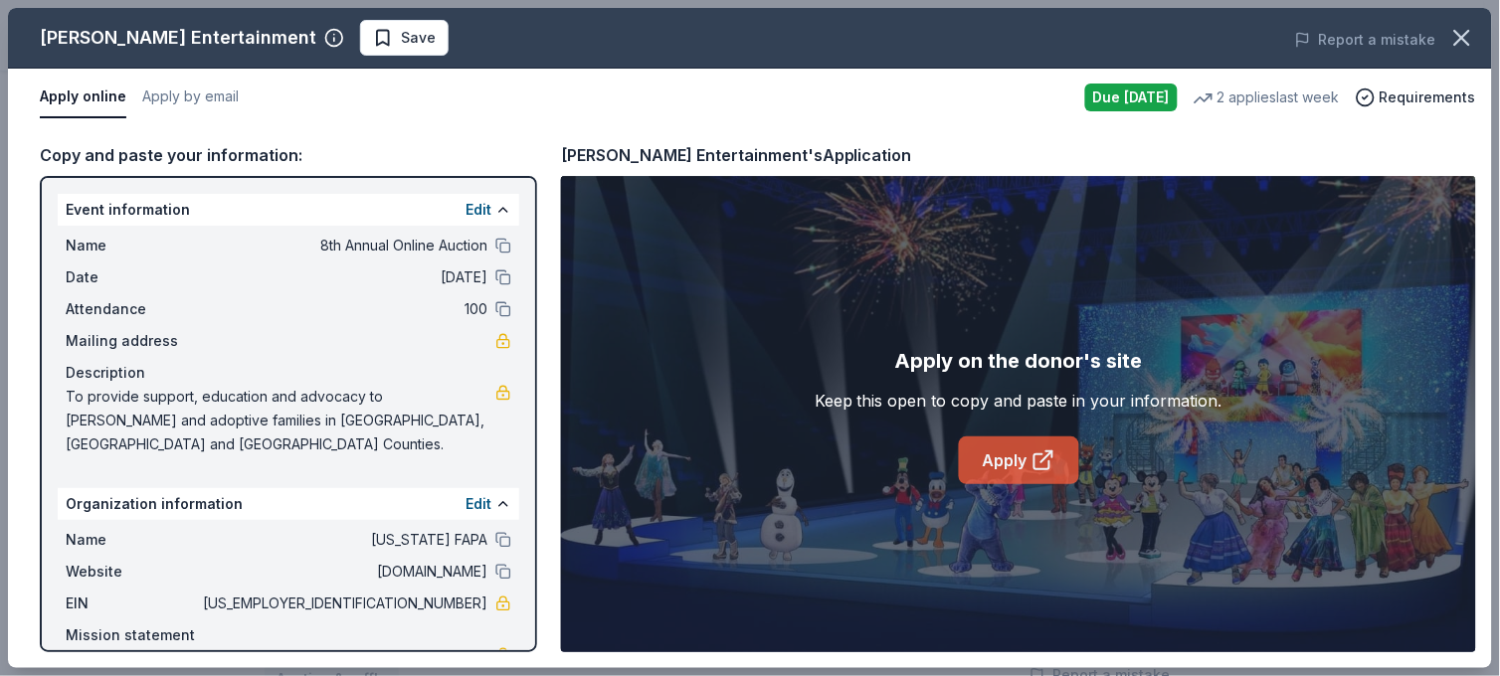
click at [1012, 461] on link "Apply" at bounding box center [1019, 461] width 120 height 48
